Goal: Information Seeking & Learning: Learn about a topic

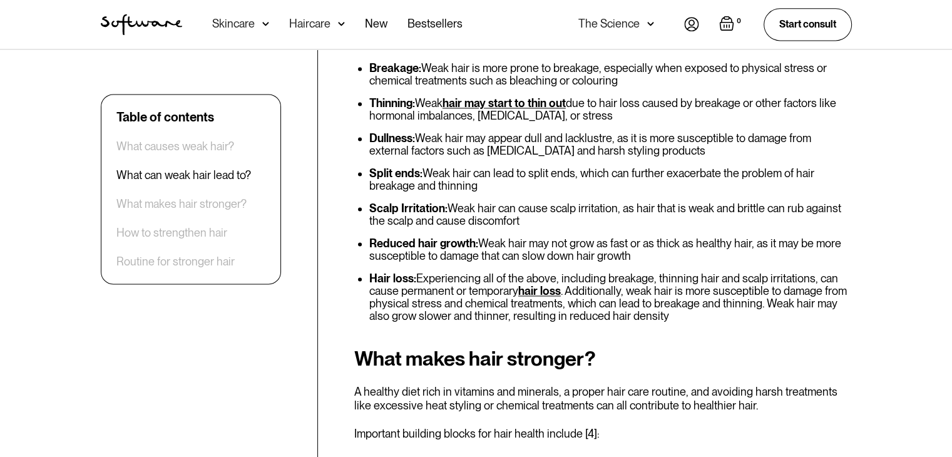
scroll to position [1753, 0]
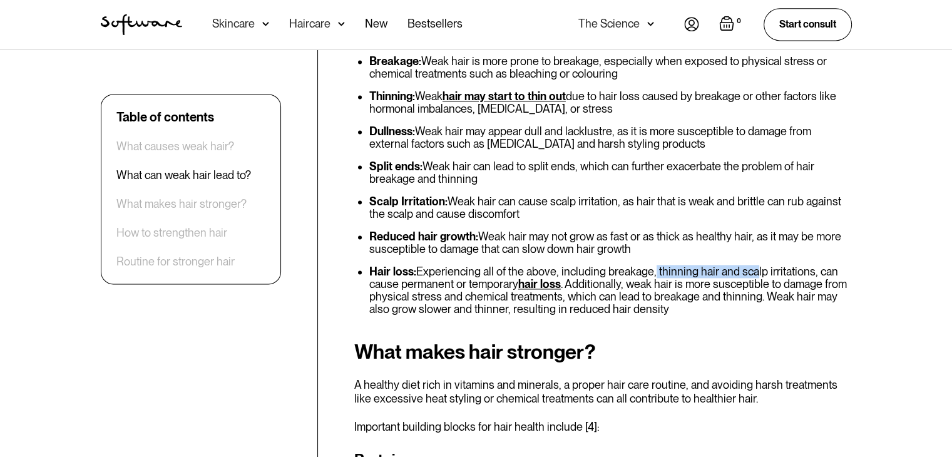
drag, startPoint x: 649, startPoint y: 245, endPoint x: 764, endPoint y: 250, distance: 114.7
click at [750, 265] on li "Hair loss: Experiencing all of the above, including breakage, thinning hair and…" at bounding box center [610, 290] width 483 height 50
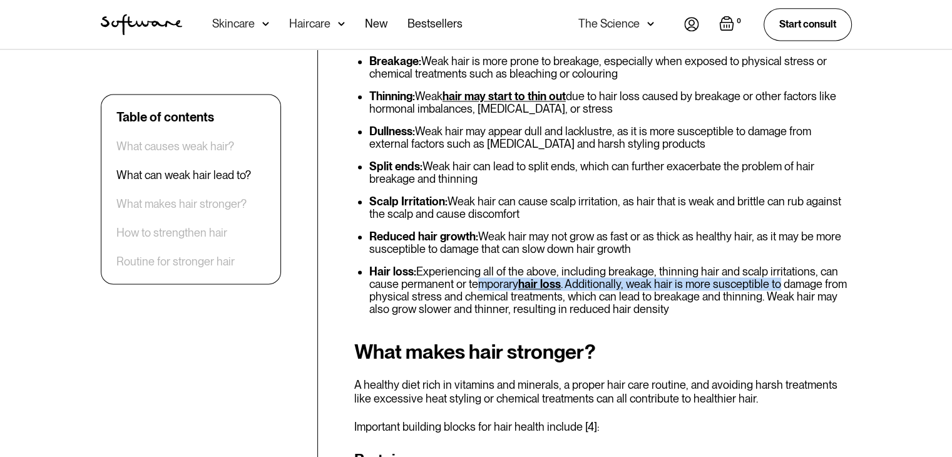
drag, startPoint x: 776, startPoint y: 250, endPoint x: 473, endPoint y: 260, distance: 302.5
click at [473, 265] on li "Hair loss: Experiencing all of the above, including breakage, thinning hair and…" at bounding box center [610, 290] width 483 height 50
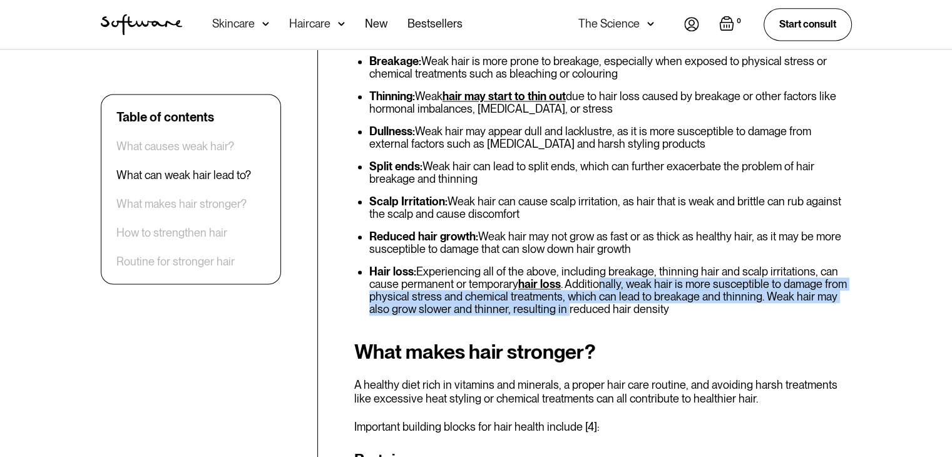
drag, startPoint x: 601, startPoint y: 259, endPoint x: 568, endPoint y: 277, distance: 38.1
click at [564, 277] on li "Hair loss: Experiencing all of the above, including breakage, thinning hair and…" at bounding box center [610, 290] width 483 height 50
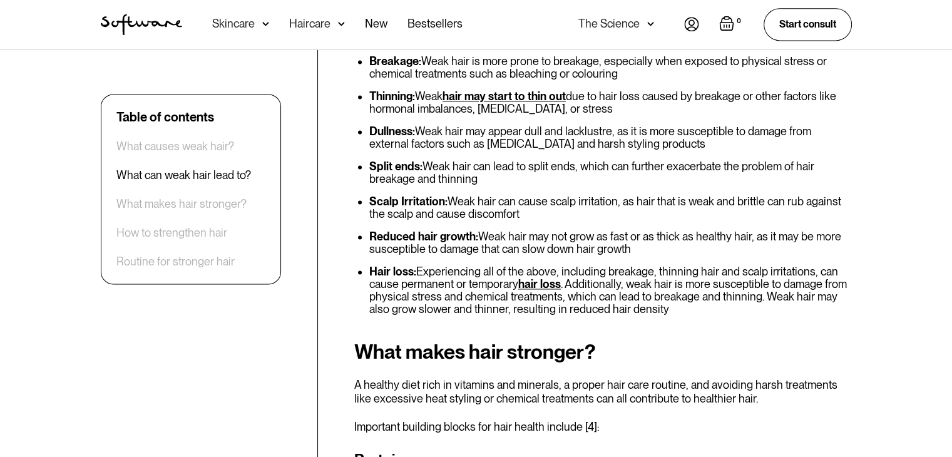
click at [607, 276] on li "Hair loss: Experiencing all of the above, including breakage, thinning hair and…" at bounding box center [610, 290] width 483 height 50
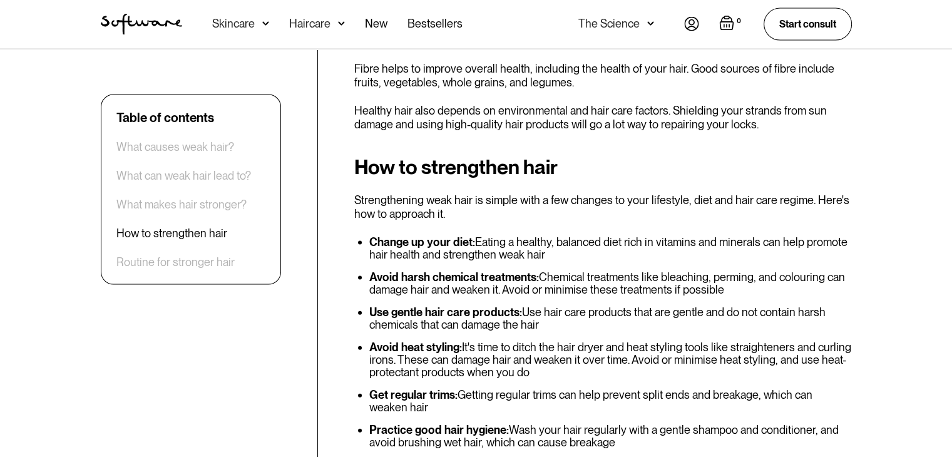
scroll to position [2692, 0]
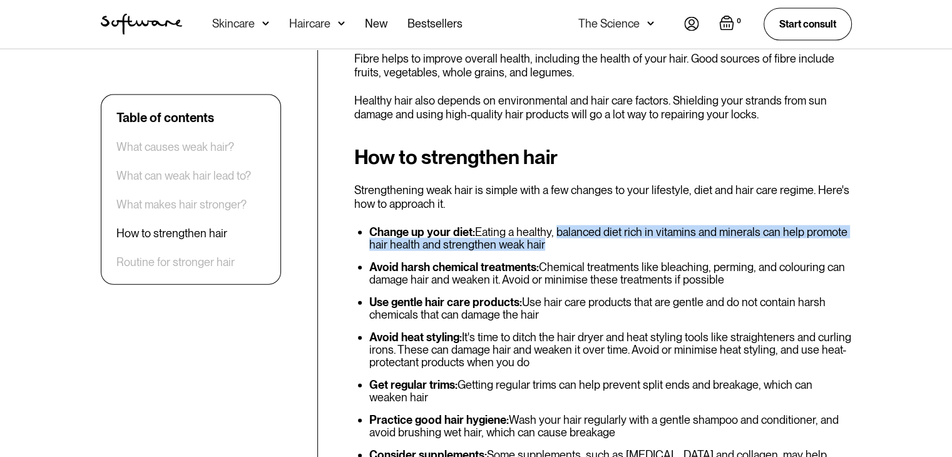
drag, startPoint x: 558, startPoint y: 193, endPoint x: 694, endPoint y: 200, distance: 135.4
click at [684, 226] on li "Change up your diet: Eating a healthy, balanced diet rich in vitamins and miner…" at bounding box center [610, 238] width 483 height 25
click at [694, 226] on li "Change up your diet: Eating a healthy, balanced diet rich in vitamins and miner…" at bounding box center [610, 238] width 483 height 25
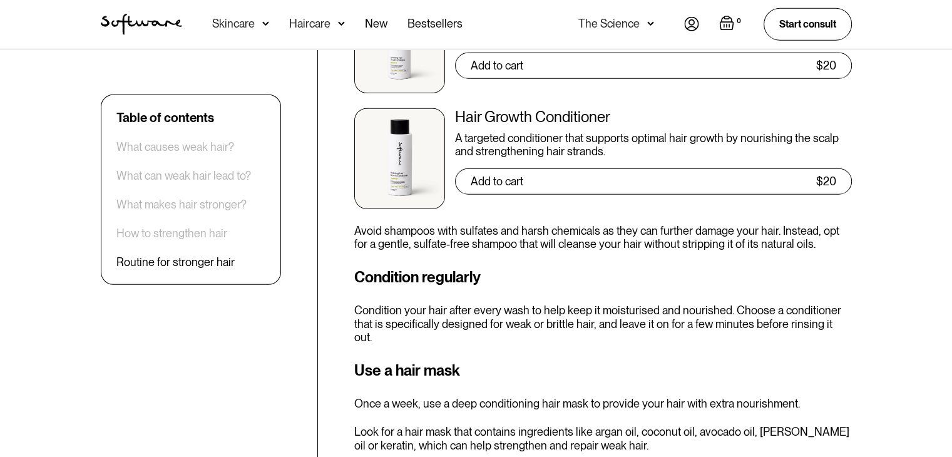
scroll to position [3568, 0]
